Goal: Transaction & Acquisition: Purchase product/service

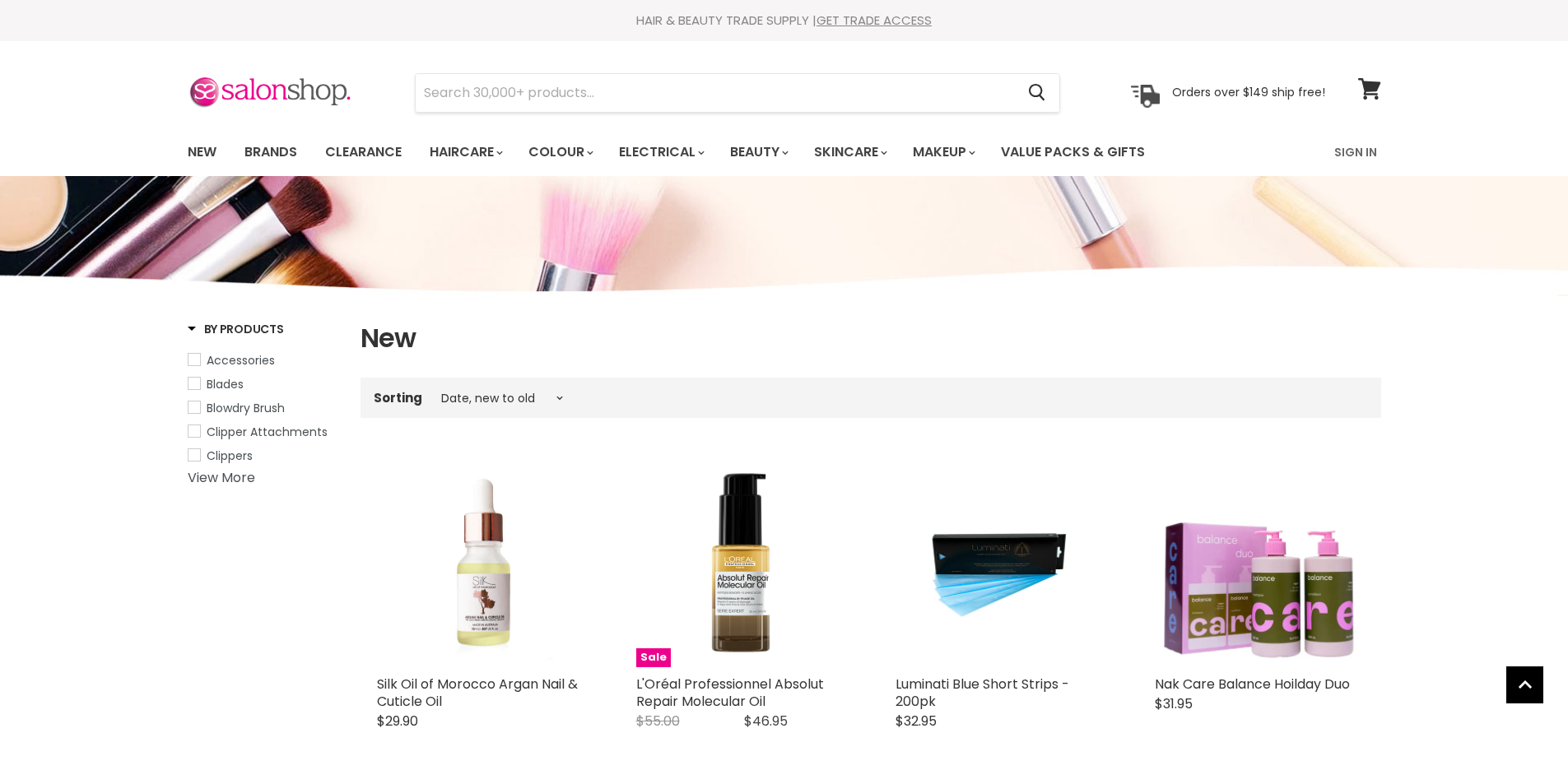
select select "created-descending"
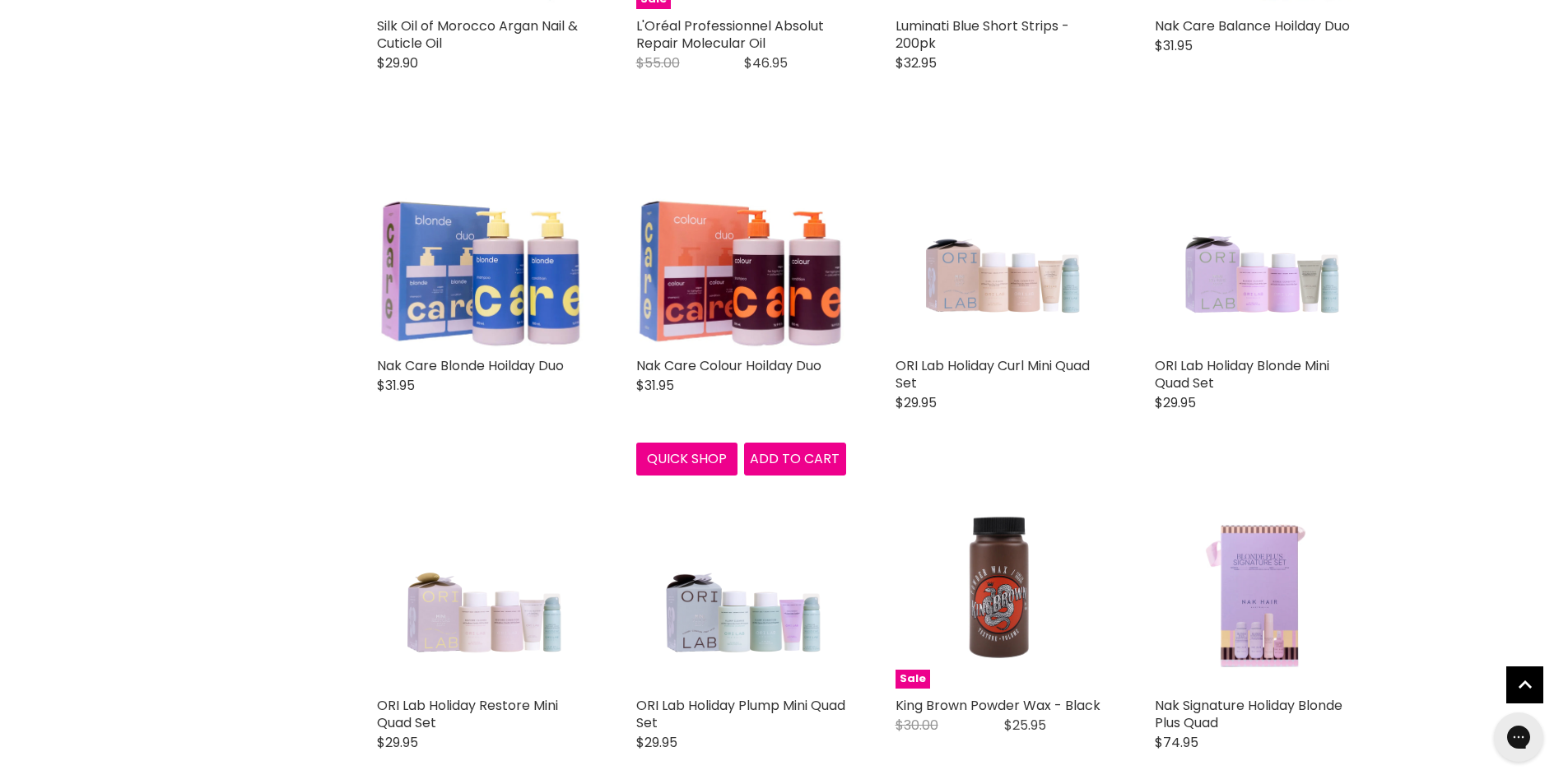
scroll to position [329, 0]
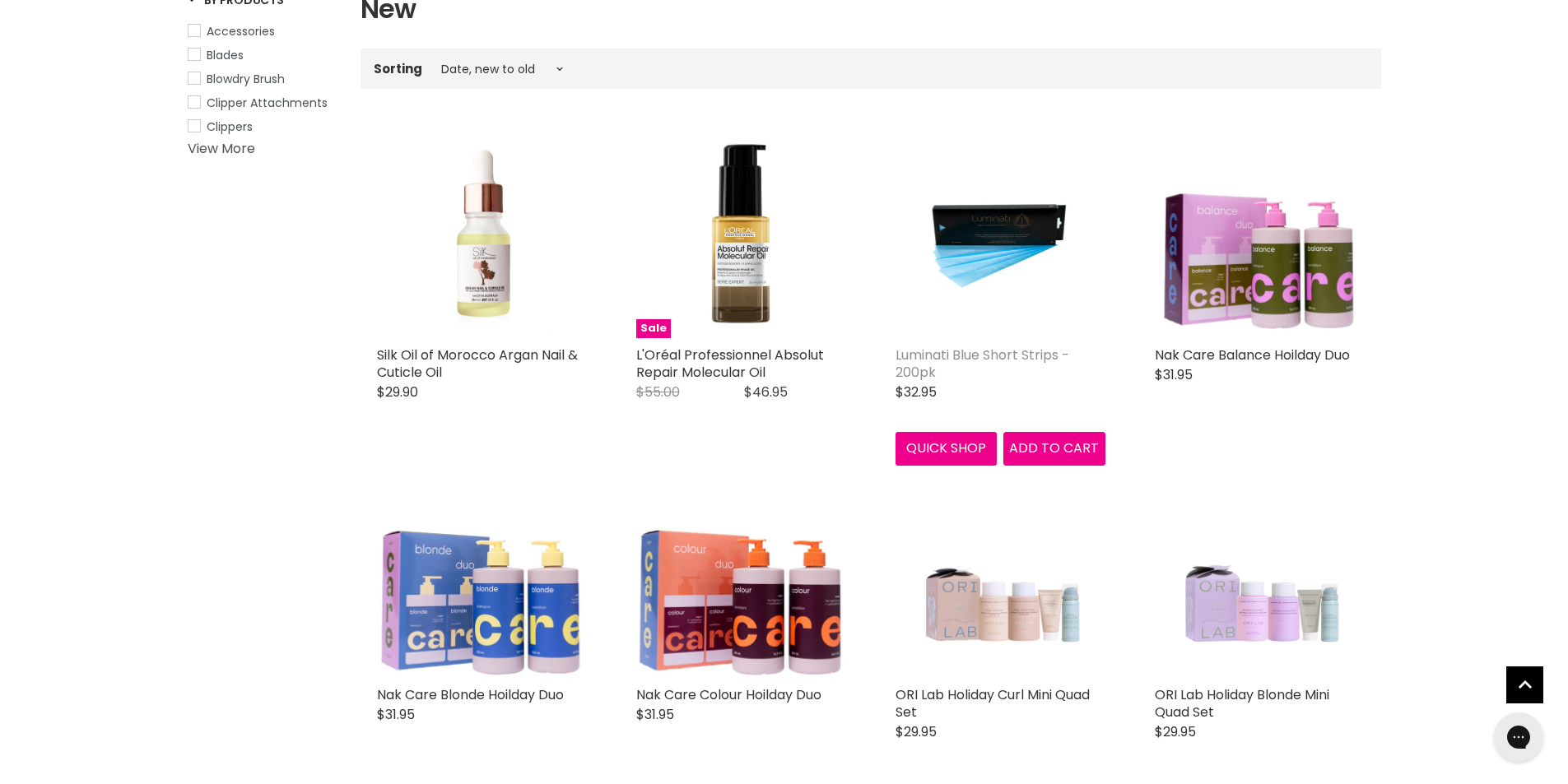
click at [927, 358] on link "Luminati Blue Short Strips - 200pk" at bounding box center [982, 364] width 173 height 36
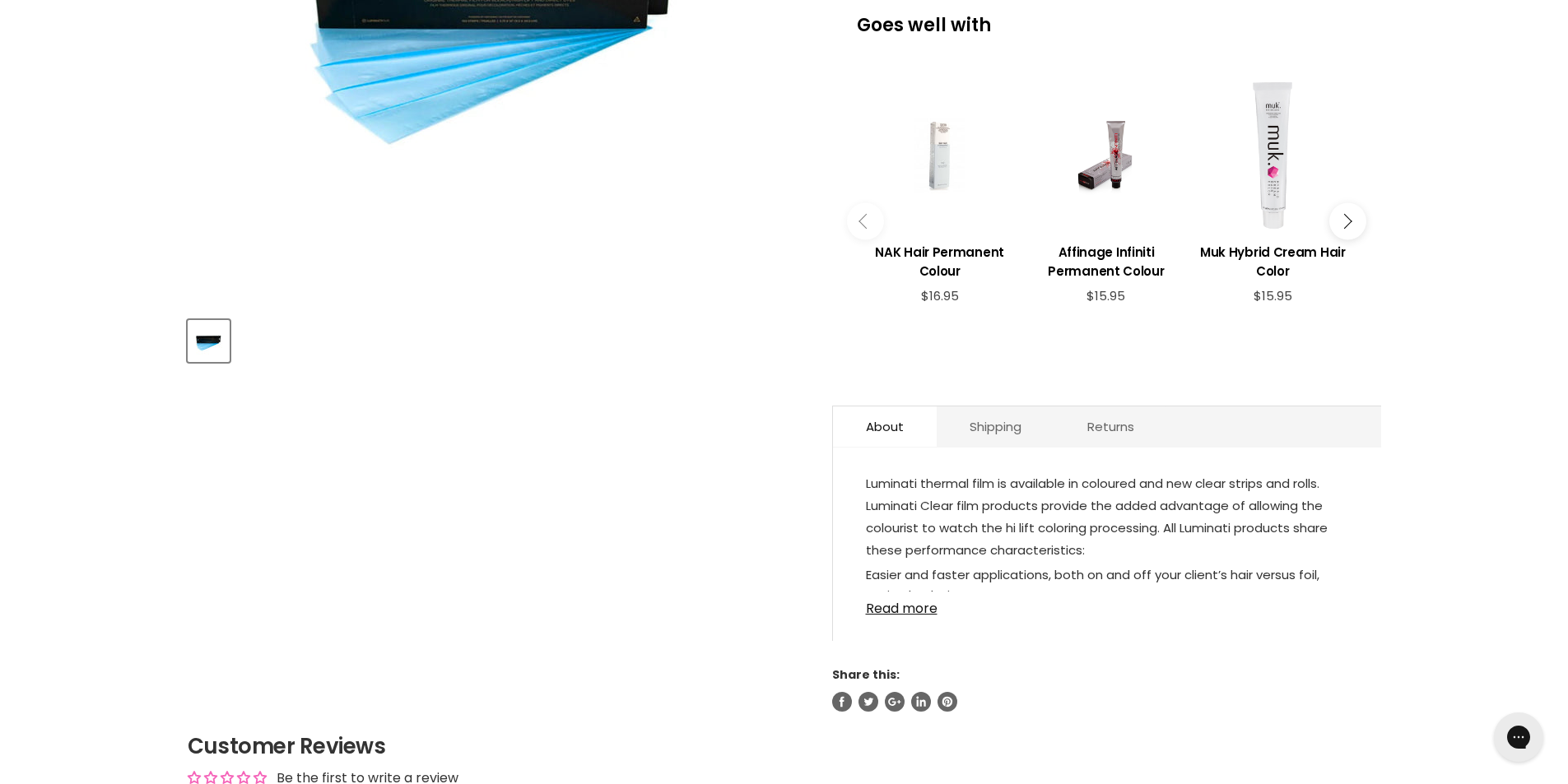
scroll to position [658, 0]
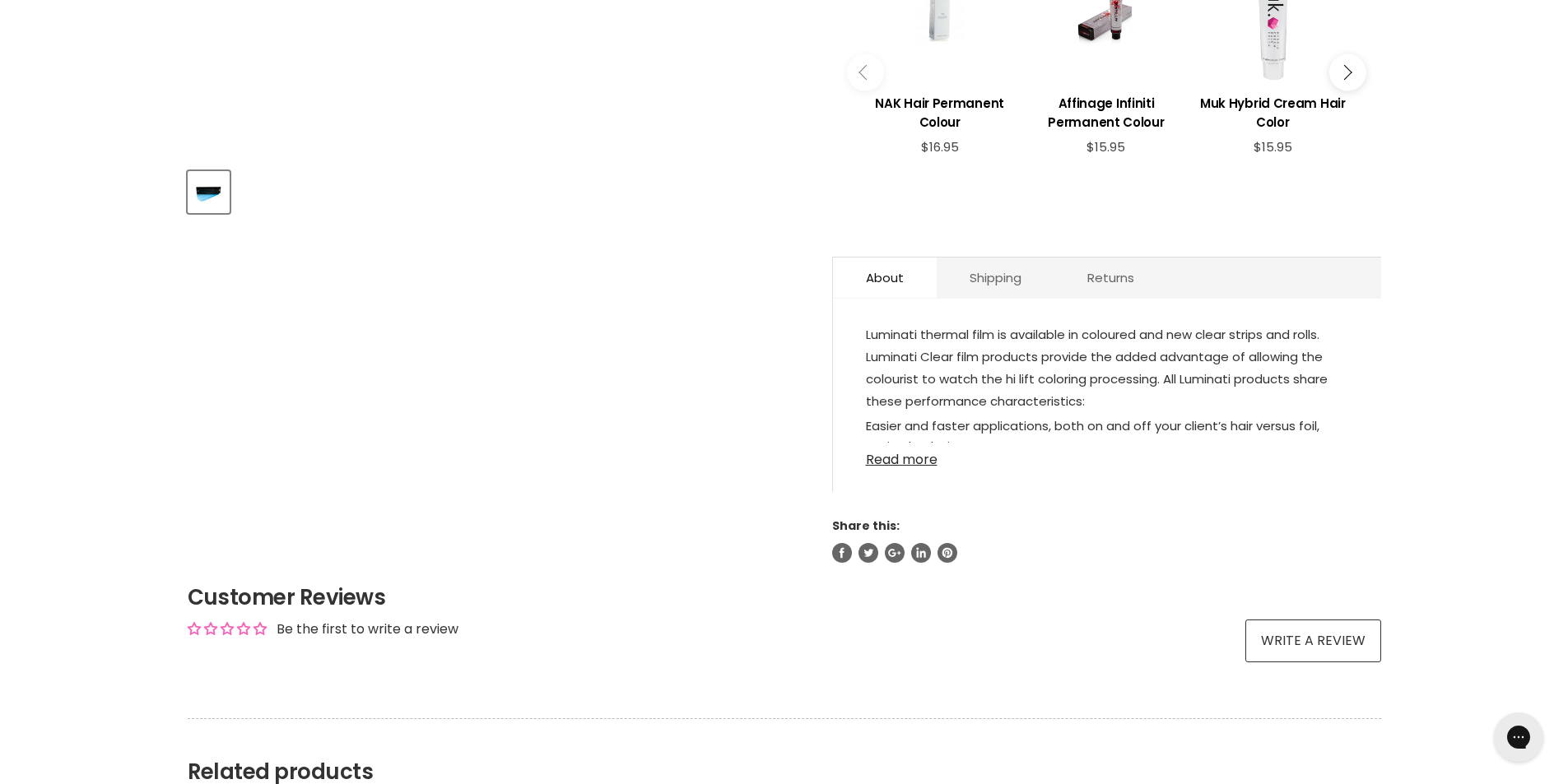
click at [926, 450] on link "Read more" at bounding box center [1106, 455] width 482 height 25
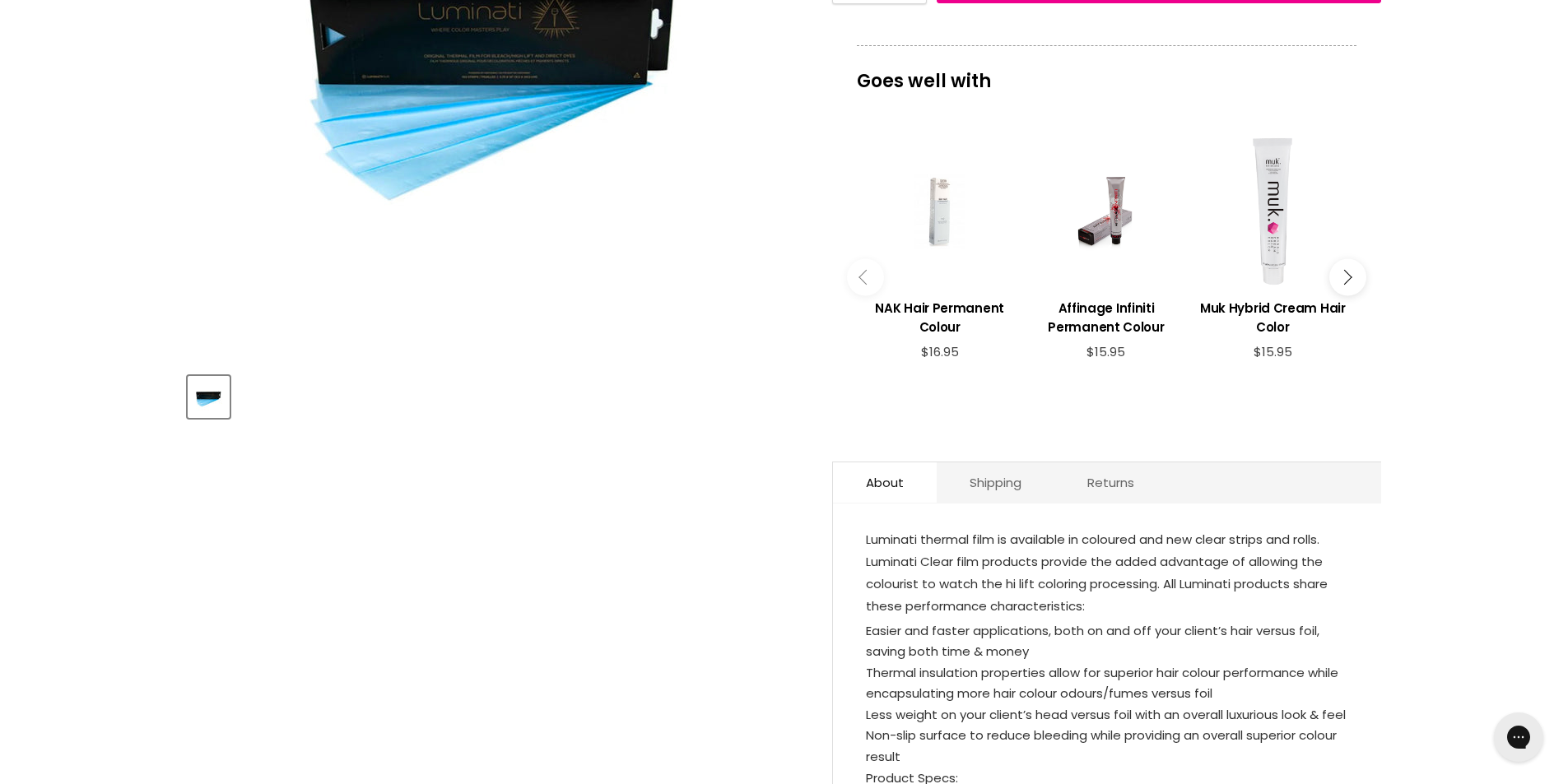
scroll to position [165, 0]
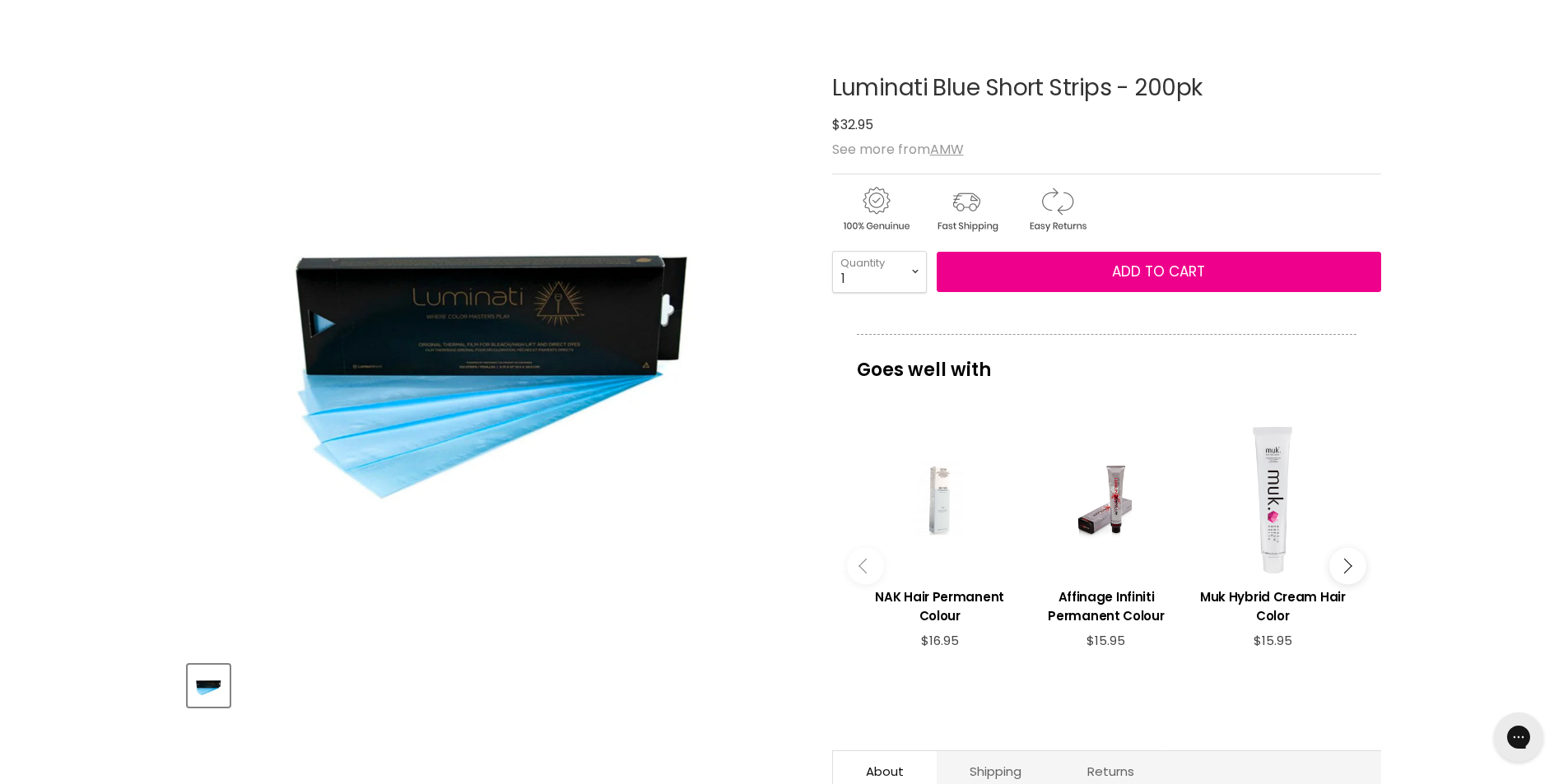
click at [413, 465] on img "Luminati Blue Short Strips - 200pk image. Click or Scroll to Zoom." at bounding box center [494, 341] width 615 height 615
